Goal: Information Seeking & Learning: Find specific fact

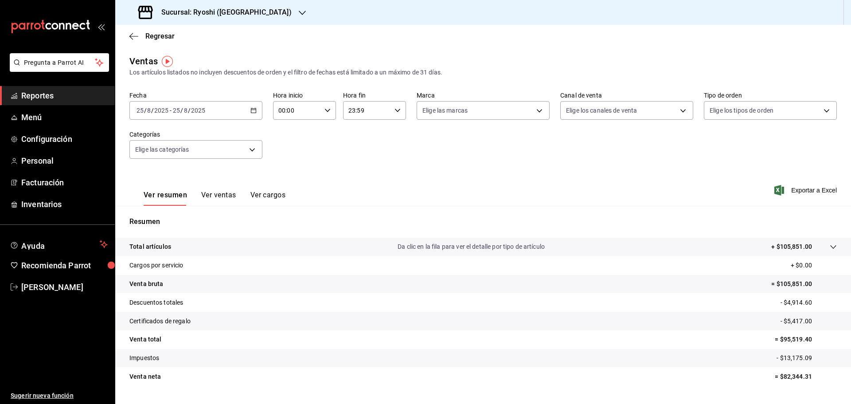
click at [211, 13] on h3 "Sucursal: Ryoshi ([GEOGRAPHIC_DATA])" at bounding box center [222, 12] width 137 height 11
click at [184, 35] on div "Mochomos ([GEOGRAPHIC_DATA])" at bounding box center [181, 38] width 119 height 9
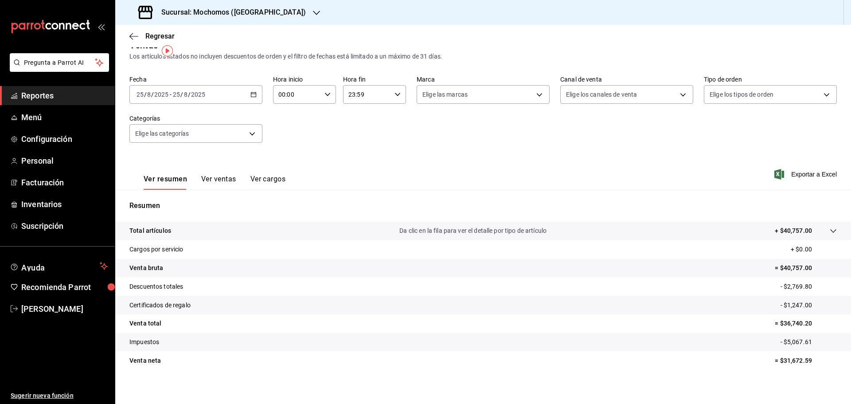
scroll to position [21, 0]
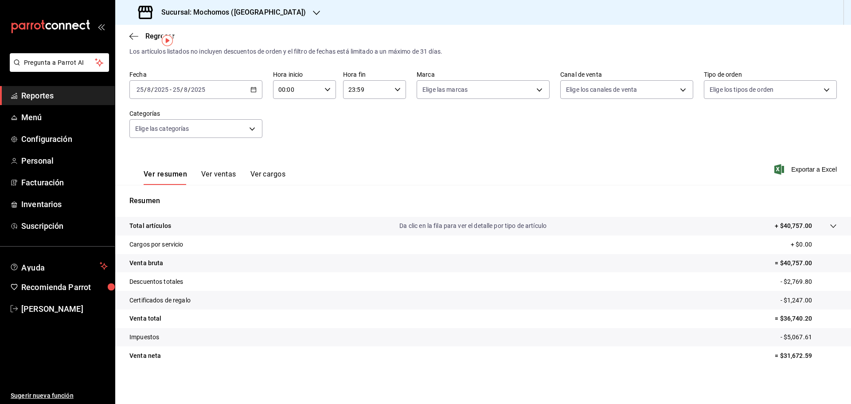
click at [242, 94] on div "[DATE] [DATE] - [DATE] [DATE]" at bounding box center [195, 89] width 133 height 19
click at [184, 198] on span "Rango de fechas" at bounding box center [171, 196] width 69 height 9
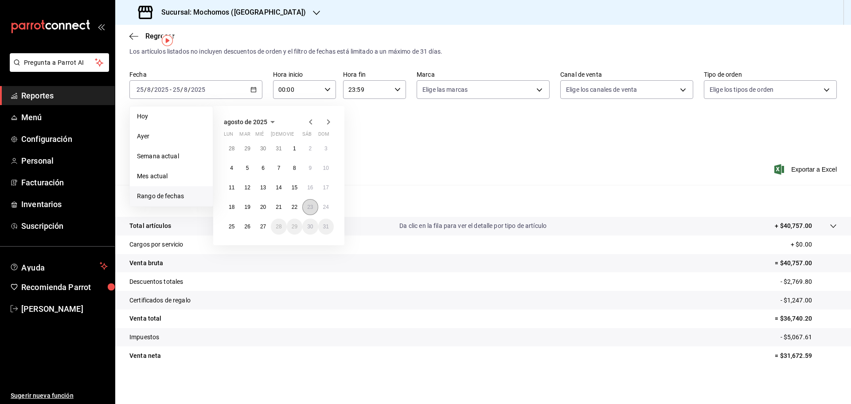
click at [305, 209] on button "23" at bounding box center [310, 207] width 16 height 16
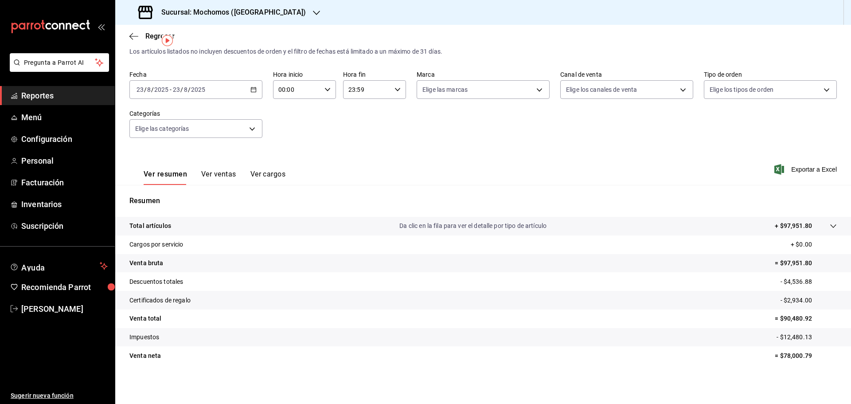
click at [253, 90] on icon "button" at bounding box center [253, 89] width 6 height 6
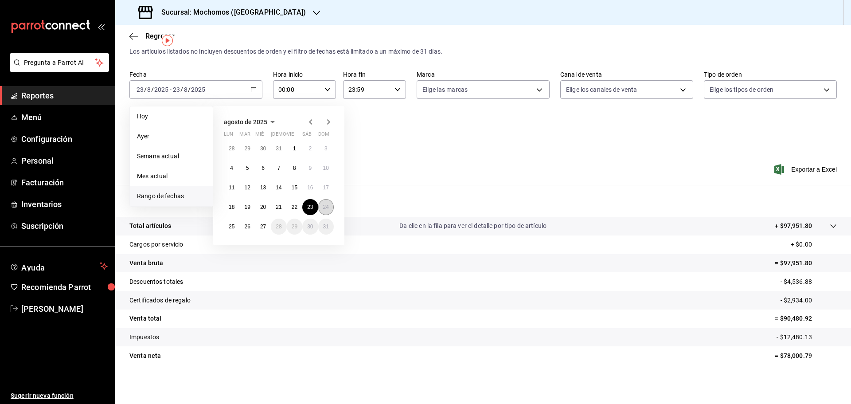
click at [328, 209] on abbr "24" at bounding box center [326, 207] width 6 height 6
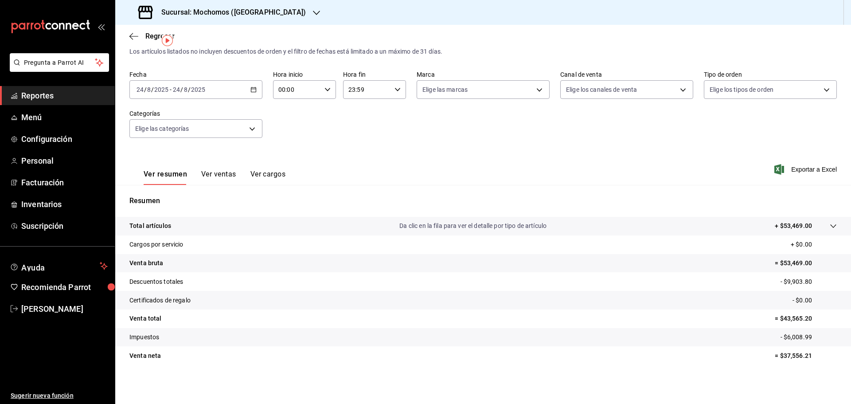
click at [776, 351] on p "= $37,556.21" at bounding box center [806, 355] width 62 height 9
drag, startPoint x: 777, startPoint y: 357, endPoint x: 809, endPoint y: 360, distance: 32.6
click at [809, 360] on tr "Venta [PERSON_NAME] = $37,556.21" at bounding box center [483, 355] width 736 height 19
copy p "37,556.21"
click at [254, 89] on \(Stroke\) "button" at bounding box center [253, 89] width 5 height 0
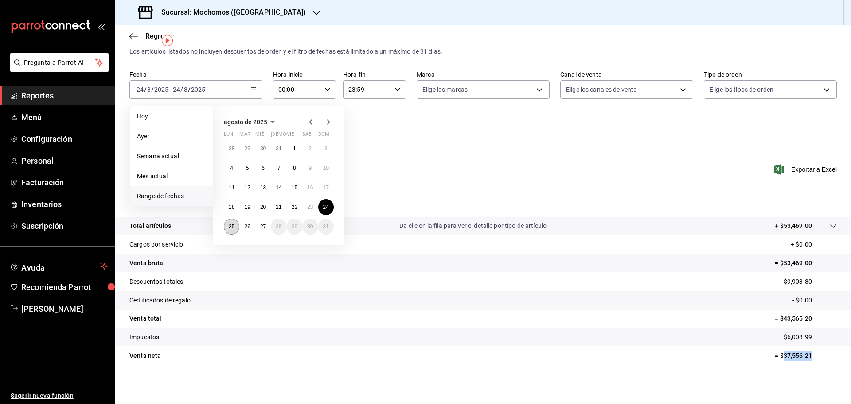
click at [232, 230] on button "25" at bounding box center [232, 227] width 16 height 16
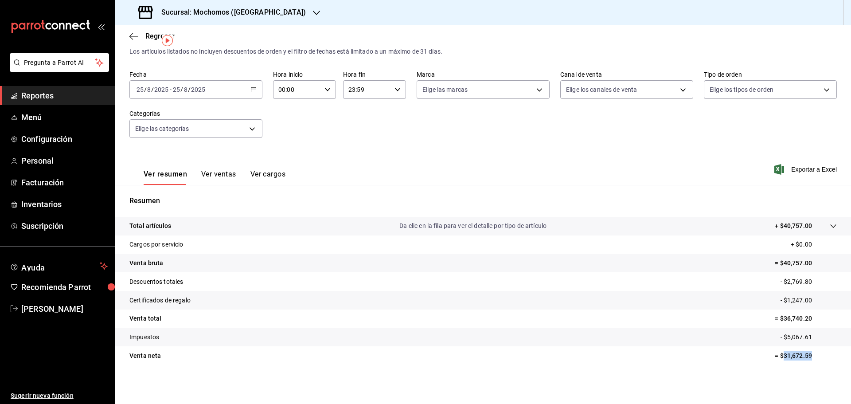
drag, startPoint x: 779, startPoint y: 356, endPoint x: 814, endPoint y: 355, distance: 35.5
click at [813, 355] on p "= $31,672.59" at bounding box center [806, 355] width 62 height 9
copy p "31,672.59"
click at [247, 94] on div "[DATE] [DATE] - [DATE] [DATE]" at bounding box center [195, 89] width 133 height 19
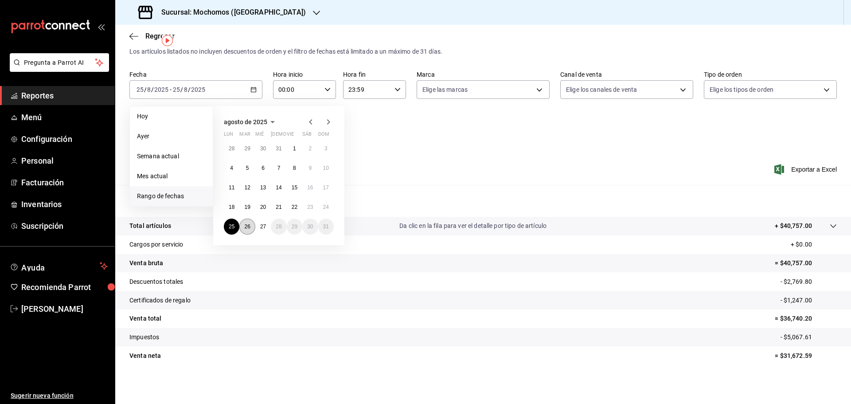
click at [251, 227] on button "26" at bounding box center [247, 227] width 16 height 16
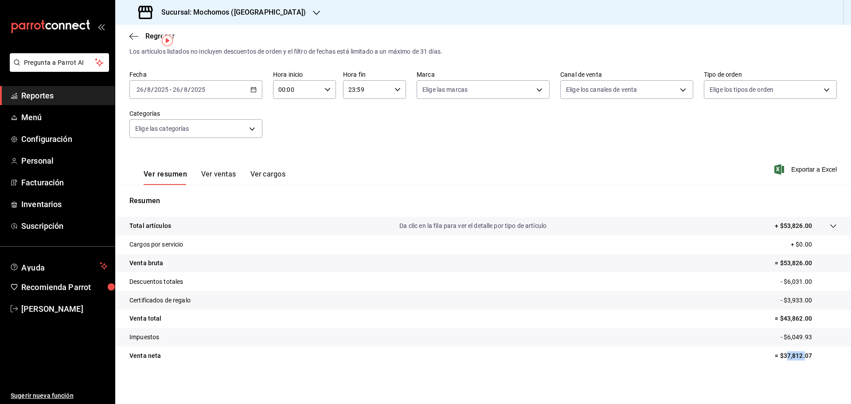
drag, startPoint x: 779, startPoint y: 354, endPoint x: 800, endPoint y: 357, distance: 20.6
click at [800, 357] on p "= $37,812.07" at bounding box center [806, 355] width 62 height 9
drag, startPoint x: 778, startPoint y: 356, endPoint x: 816, endPoint y: 355, distance: 37.3
click at [816, 355] on p "= $37,812.07" at bounding box center [806, 355] width 62 height 9
copy p "37,812.07"
